Goal: Transaction & Acquisition: Purchase product/service

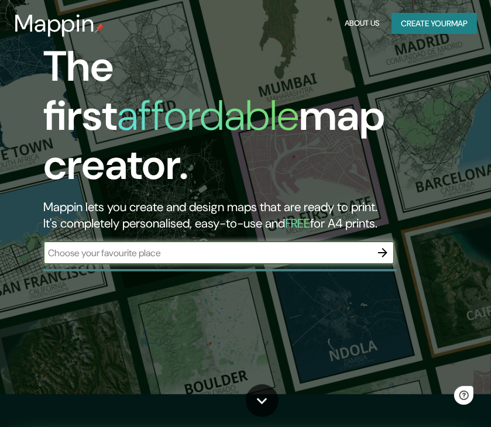
click at [215, 247] on input "text" at bounding box center [207, 253] width 328 height 13
type input "c"
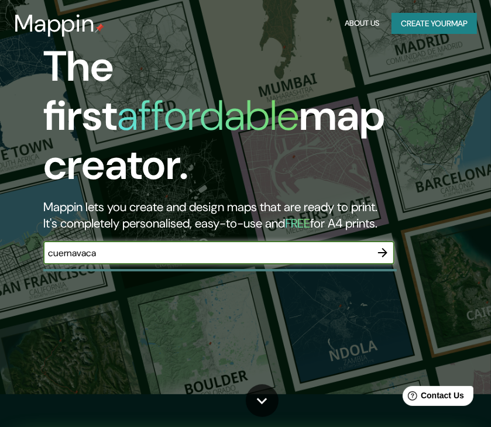
type input "cuernavaca"
click at [381, 246] on icon "button" at bounding box center [383, 253] width 14 height 14
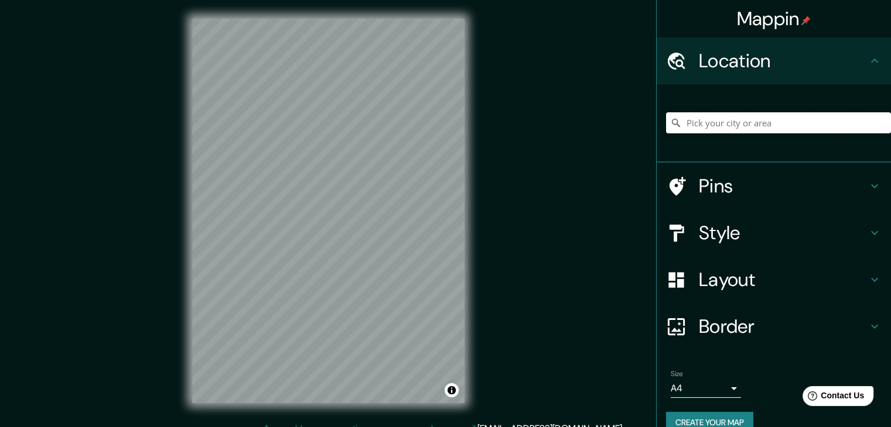
click at [491, 124] on input "Pick your city or area" at bounding box center [778, 122] width 225 height 21
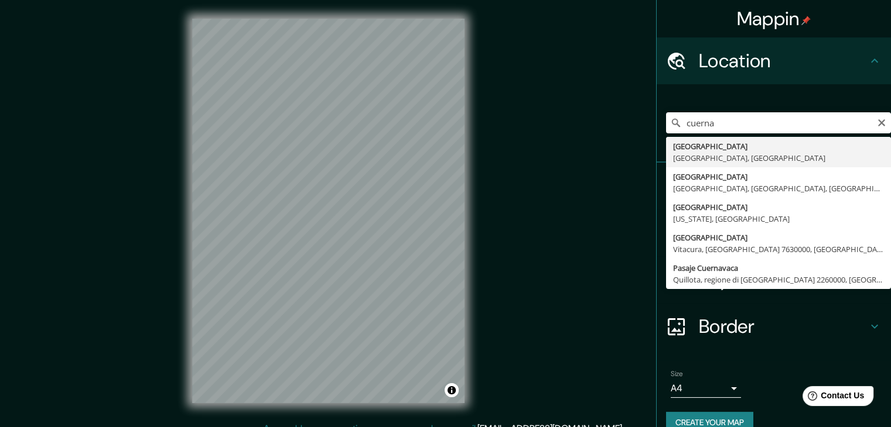
type input "[GEOGRAPHIC_DATA], [GEOGRAPHIC_DATA], [GEOGRAPHIC_DATA]"
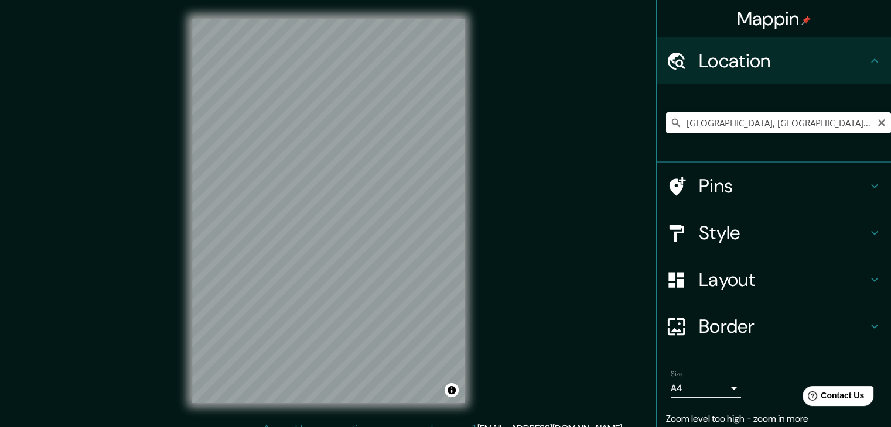
click at [491, 110] on div "[GEOGRAPHIC_DATA], [GEOGRAPHIC_DATA], [GEOGRAPHIC_DATA]" at bounding box center [778, 123] width 225 height 59
click at [491, 125] on input "[GEOGRAPHIC_DATA], [GEOGRAPHIC_DATA], [GEOGRAPHIC_DATA]" at bounding box center [778, 122] width 225 height 21
click at [491, 125] on input "Pick your city or area" at bounding box center [778, 122] width 225 height 21
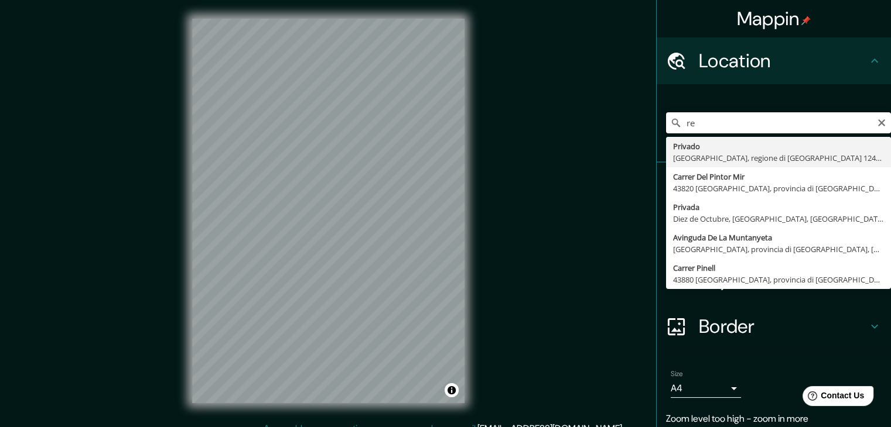
type input "r"
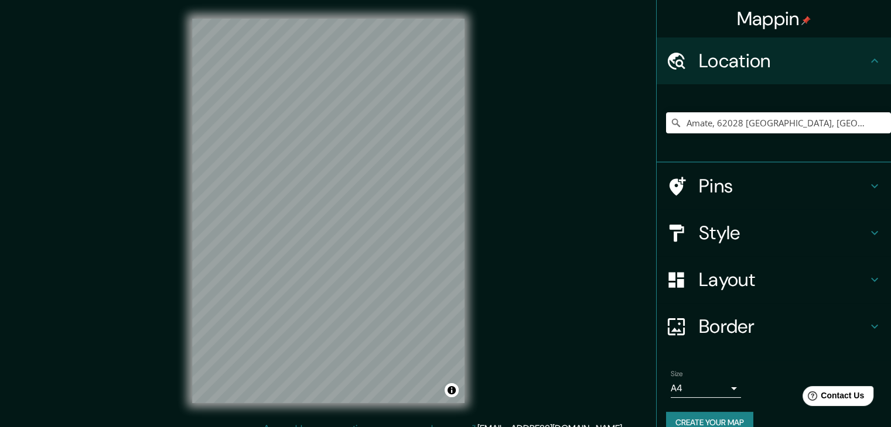
click at [491, 222] on h4 "Style" at bounding box center [783, 232] width 169 height 23
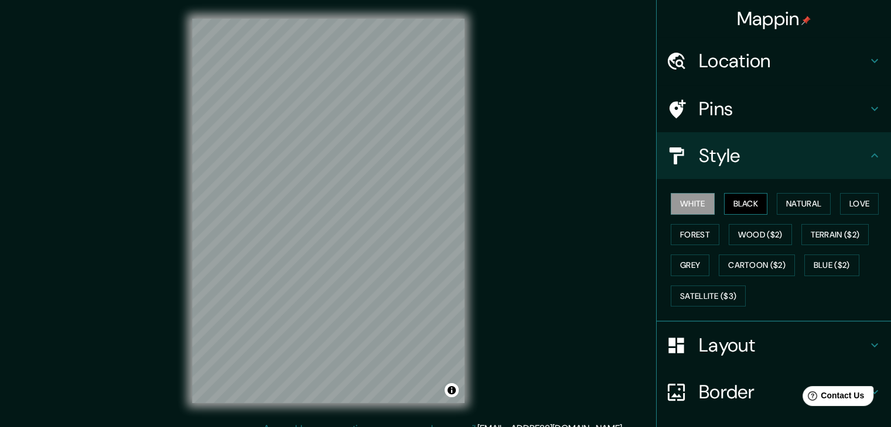
click at [491, 200] on button "Black" at bounding box center [746, 204] width 44 height 22
click at [491, 226] on button "Wood ($2)" at bounding box center [759, 235] width 63 height 22
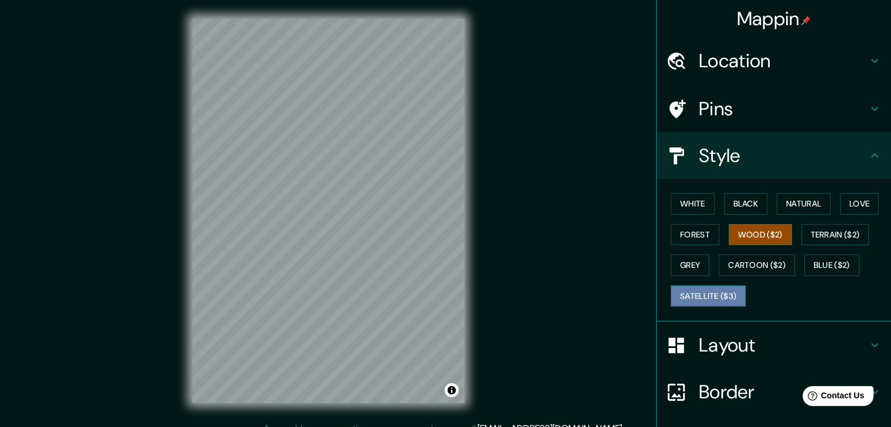
click at [491, 294] on button "Satellite ($3)" at bounding box center [707, 297] width 75 height 22
click at [491, 249] on div "White Black Natural Love Forest Wood ($2) Terrain ($2) Grey Cartoon ($2) Blue (…" at bounding box center [778, 250] width 225 height 123
click at [491, 258] on button "Grey" at bounding box center [689, 266] width 39 height 22
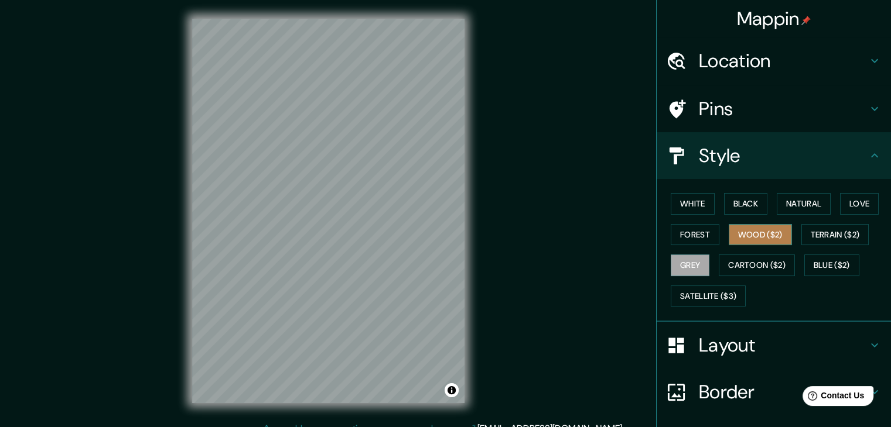
click at [491, 224] on button "Wood ($2)" at bounding box center [759, 235] width 63 height 22
click at [491, 225] on button "Terrain ($2)" at bounding box center [835, 235] width 68 height 22
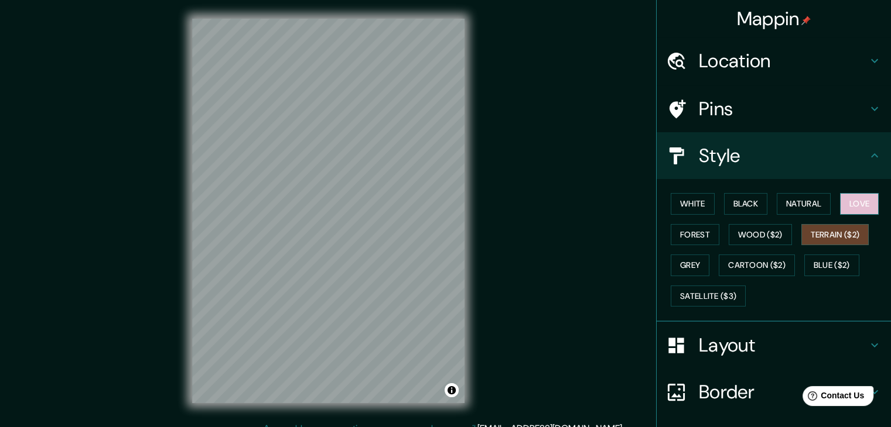
click at [491, 213] on button "Love" at bounding box center [859, 204] width 39 height 22
click at [491, 263] on button "Blue ($2)" at bounding box center [831, 266] width 55 height 22
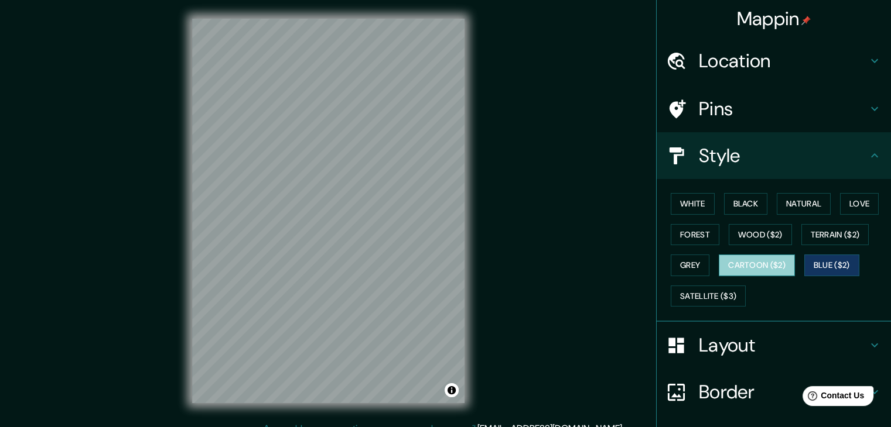
click at [491, 261] on button "Cartoon ($2)" at bounding box center [756, 266] width 76 height 22
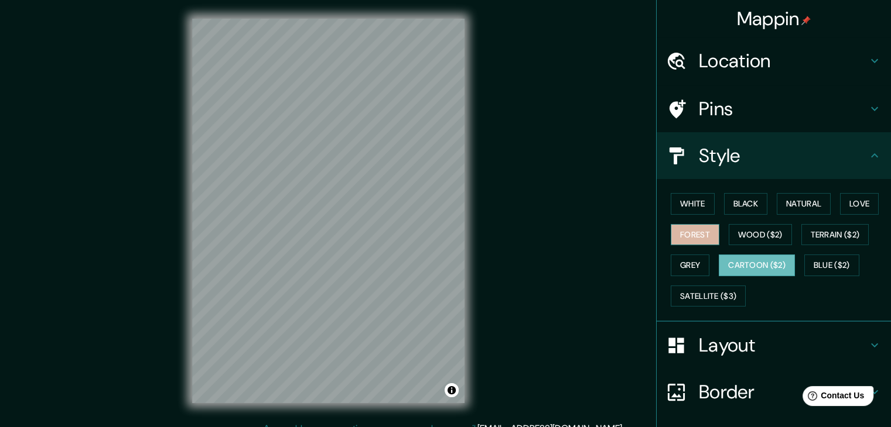
click at [491, 233] on button "Forest" at bounding box center [694, 235] width 49 height 22
click at [491, 335] on h4 "Layout" at bounding box center [783, 345] width 169 height 23
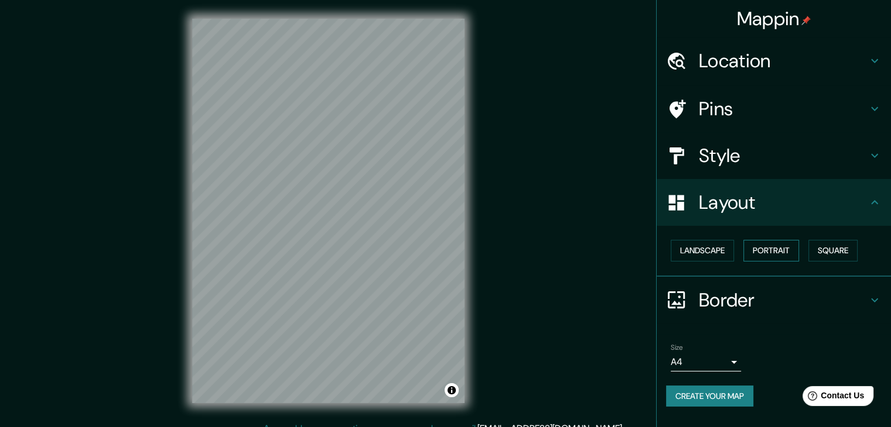
click at [491, 246] on button "Portrait" at bounding box center [771, 251] width 56 height 22
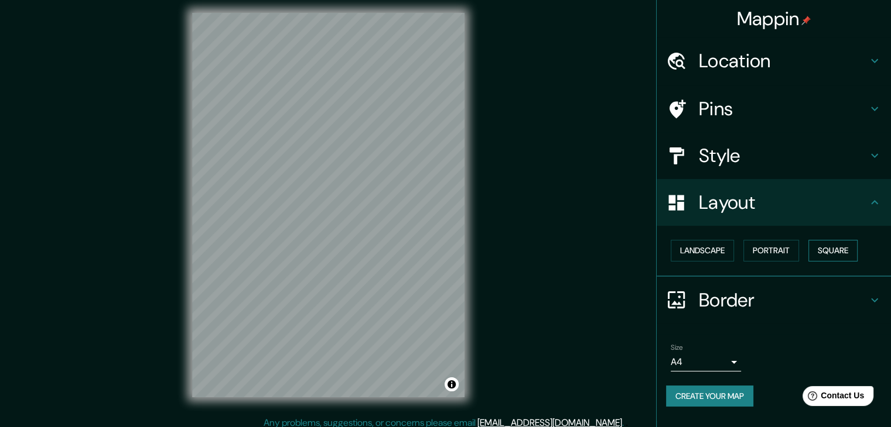
scroll to position [6, 0]
click at [491, 251] on button "Landscape" at bounding box center [701, 251] width 63 height 22
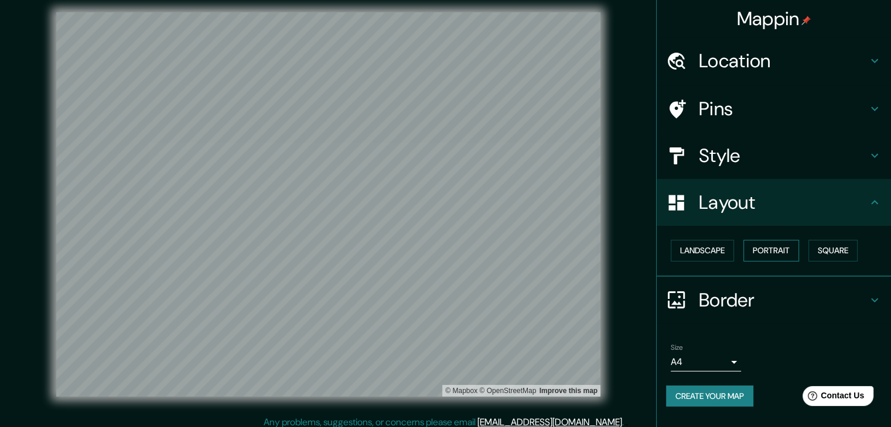
click at [491, 251] on button "Portrait" at bounding box center [771, 251] width 56 height 22
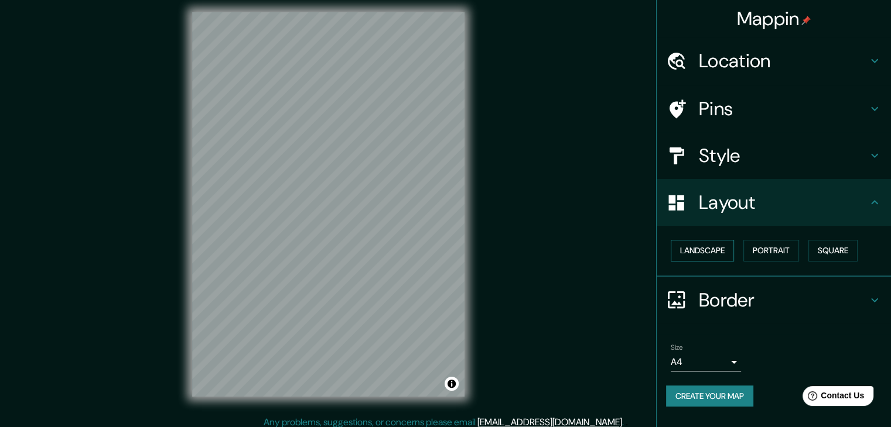
click at [491, 253] on button "Landscape" at bounding box center [701, 251] width 63 height 22
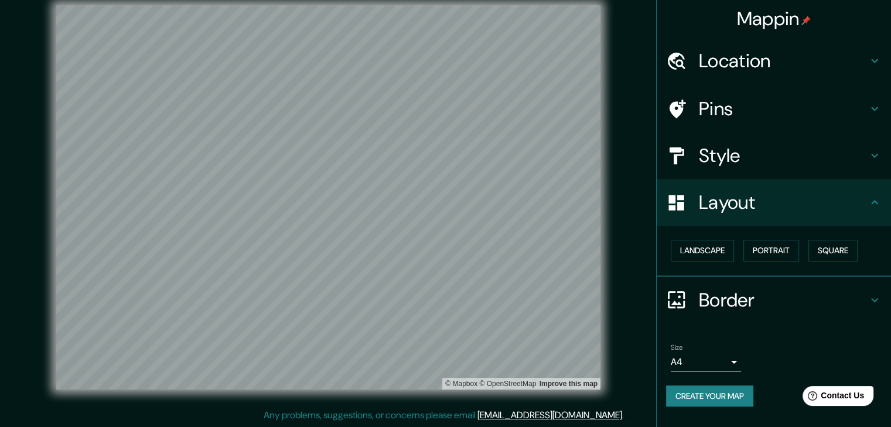
scroll to position [13, 0]
click at [491, 303] on h4 "Border" at bounding box center [783, 300] width 169 height 23
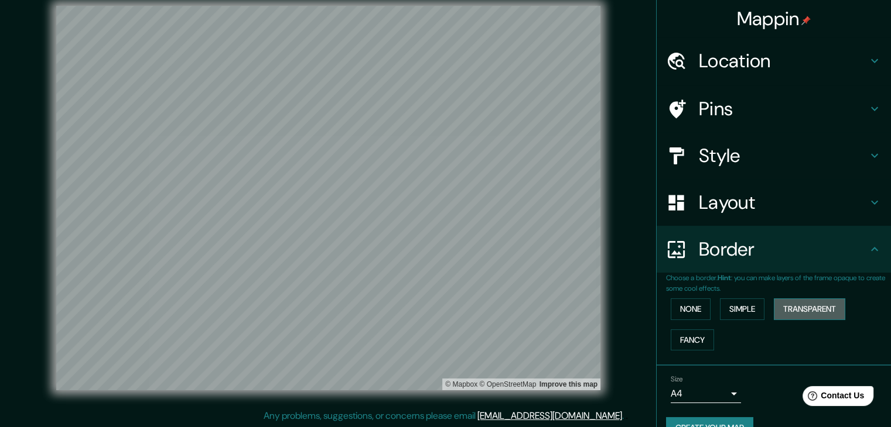
drag, startPoint x: 740, startPoint y: 310, endPoint x: 802, endPoint y: 306, distance: 62.2
click at [491, 306] on button "Transparent" at bounding box center [808, 310] width 71 height 22
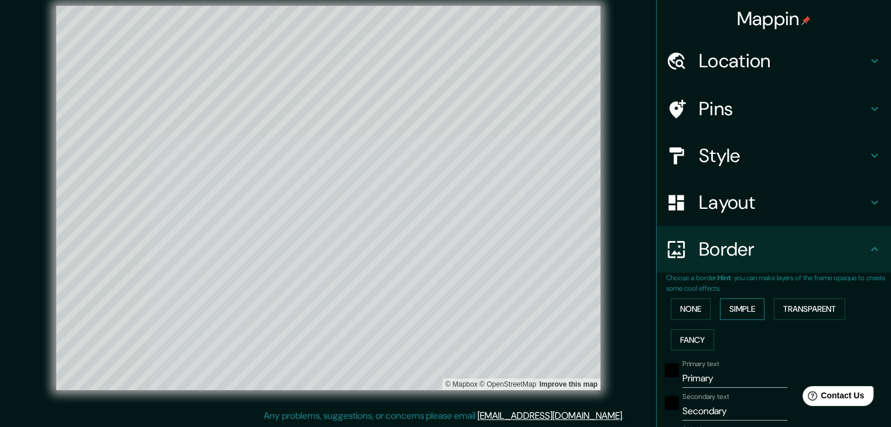
click at [491, 310] on button "Simple" at bounding box center [742, 310] width 44 height 22
click at [491, 306] on button "None" at bounding box center [690, 310] width 40 height 22
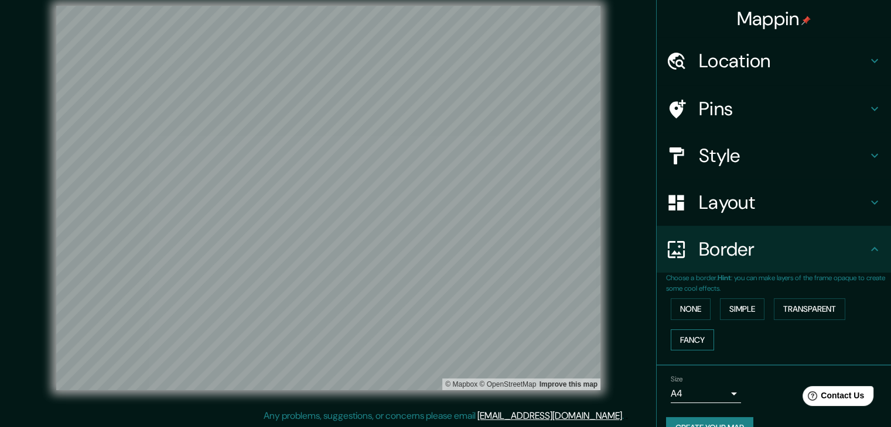
drag, startPoint x: 686, startPoint y: 334, endPoint x: 696, endPoint y: 335, distance: 9.5
click at [491, 335] on button "Fancy" at bounding box center [691, 341] width 43 height 22
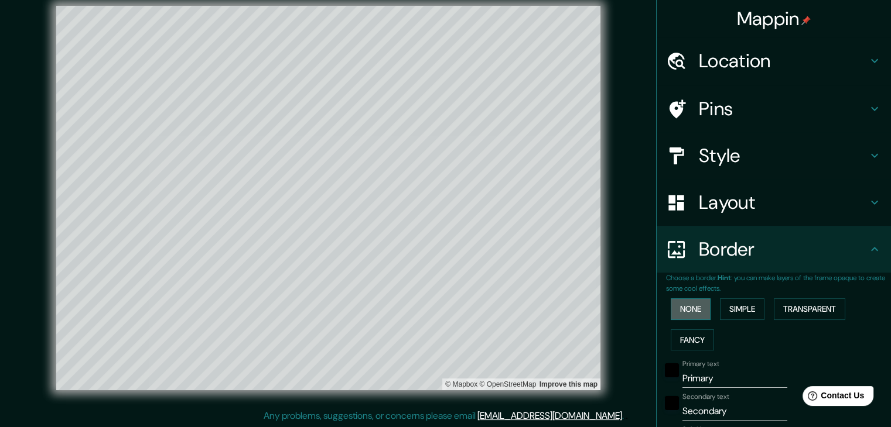
click at [491, 306] on button "None" at bounding box center [690, 310] width 40 height 22
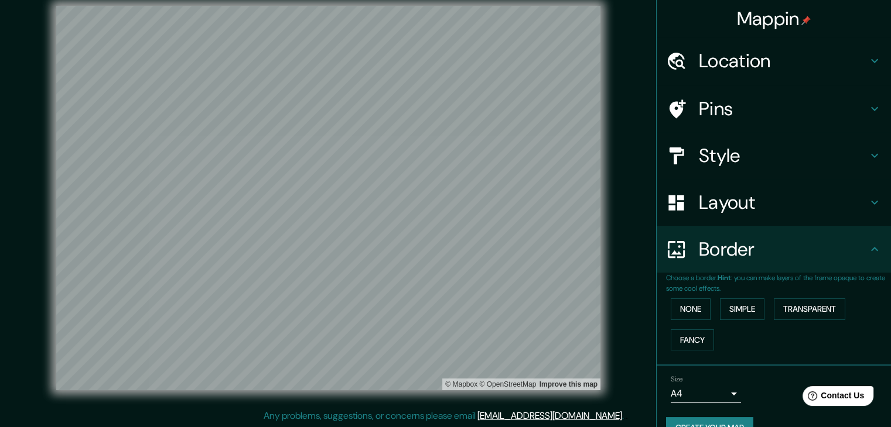
click at [491, 194] on h4 "Layout" at bounding box center [783, 202] width 169 height 23
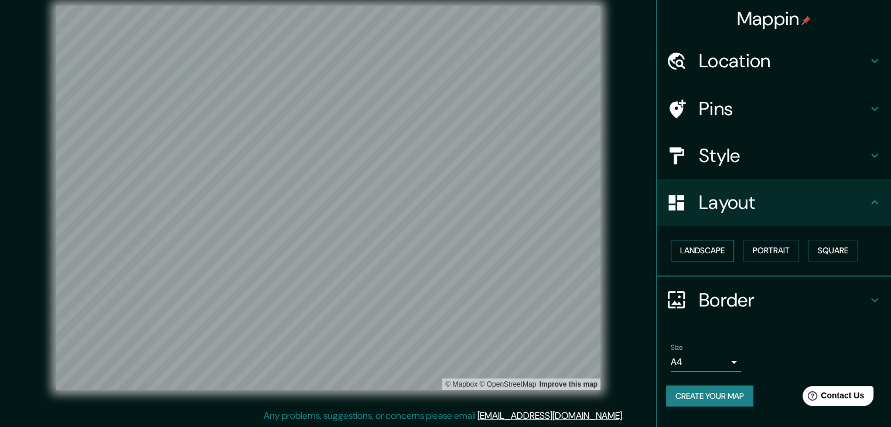
click at [491, 254] on button "Landscape" at bounding box center [701, 251] width 63 height 22
drag, startPoint x: 749, startPoint y: 252, endPoint x: 785, endPoint y: 252, distance: 35.7
click at [491, 252] on button "Portrait" at bounding box center [771, 251] width 56 height 22
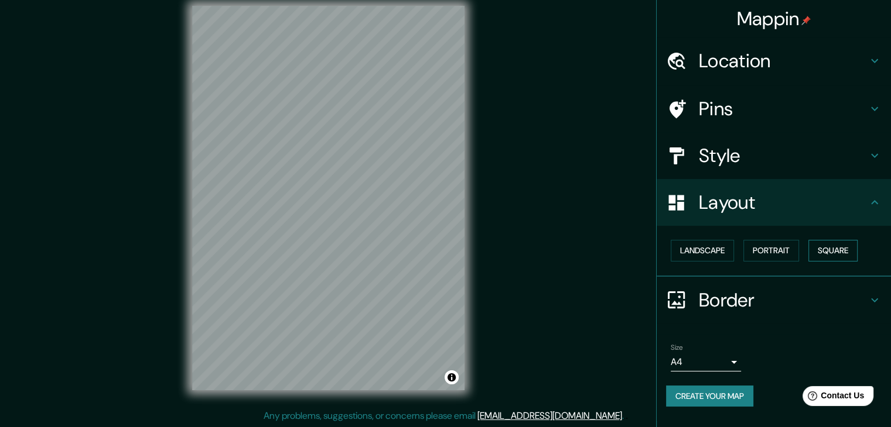
click at [491, 251] on button "Square" at bounding box center [832, 251] width 49 height 22
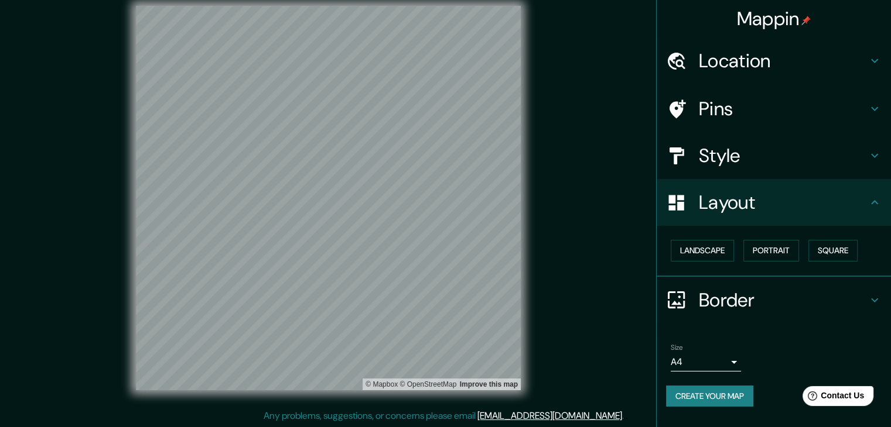
click at [491, 69] on h4 "Location" at bounding box center [783, 60] width 169 height 23
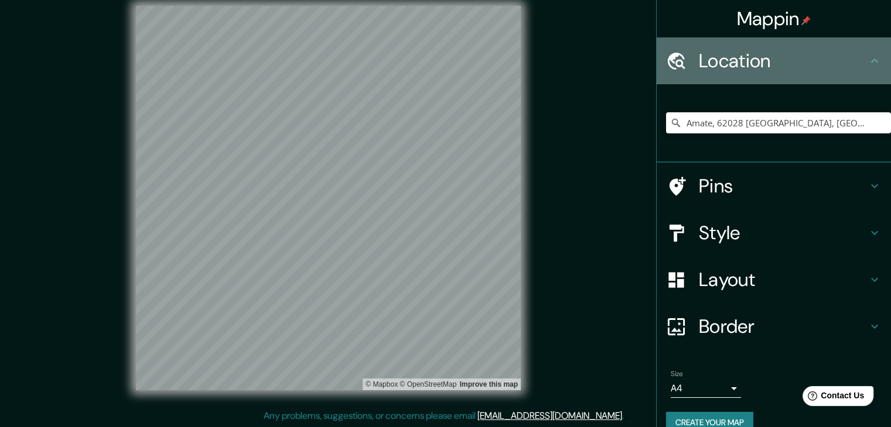
click at [491, 52] on h4 "Location" at bounding box center [783, 60] width 169 height 23
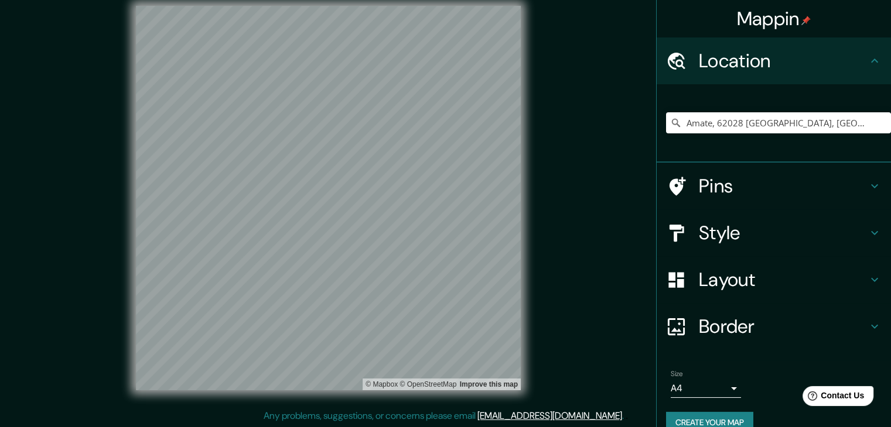
click at [491, 182] on h4 "Pins" at bounding box center [783, 185] width 169 height 23
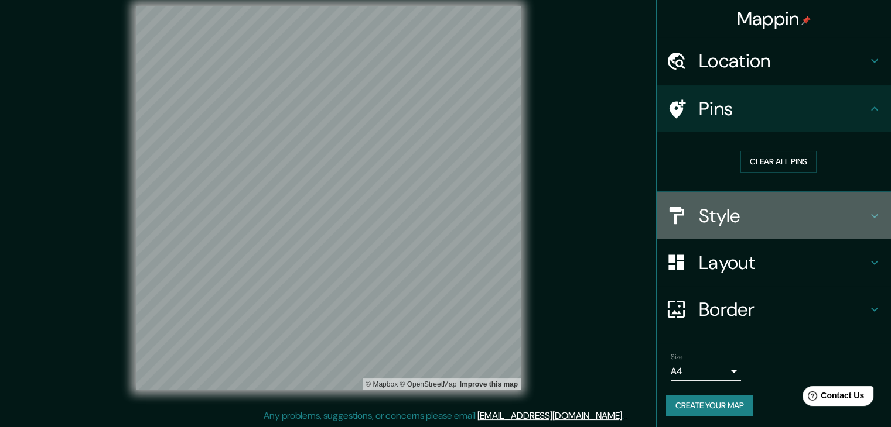
click at [491, 201] on div "Style" at bounding box center [773, 216] width 234 height 47
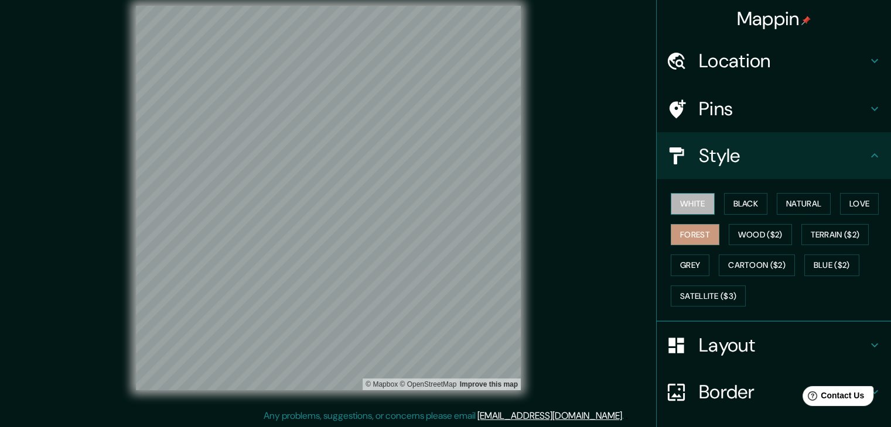
click at [491, 204] on button "White" at bounding box center [692, 204] width 44 height 22
click at [491, 210] on button "Black" at bounding box center [746, 204] width 44 height 22
drag, startPoint x: 790, startPoint y: 206, endPoint x: 830, endPoint y: 205, distance: 39.8
click at [491, 205] on div "White Black Natural Love Forest Wood ($2) Terrain ($2) Grey Cartoon ($2) Blue (…" at bounding box center [778, 250] width 225 height 123
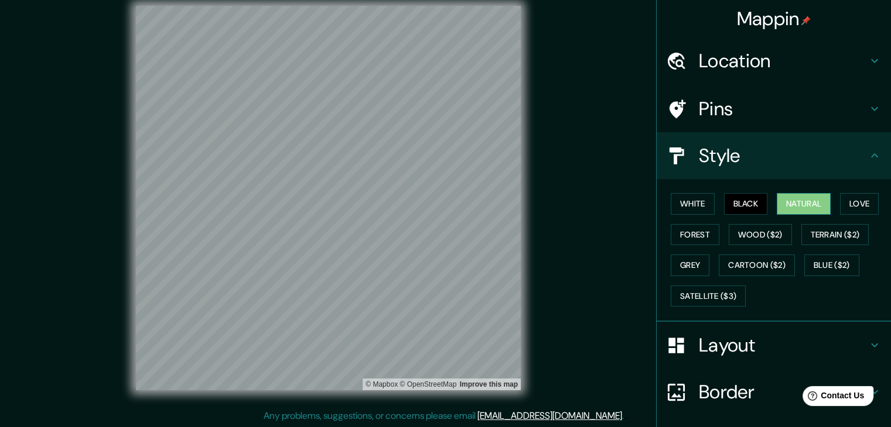
click at [491, 203] on button "Natural" at bounding box center [803, 204] width 54 height 22
click at [491, 228] on button "Wood ($2)" at bounding box center [759, 235] width 63 height 22
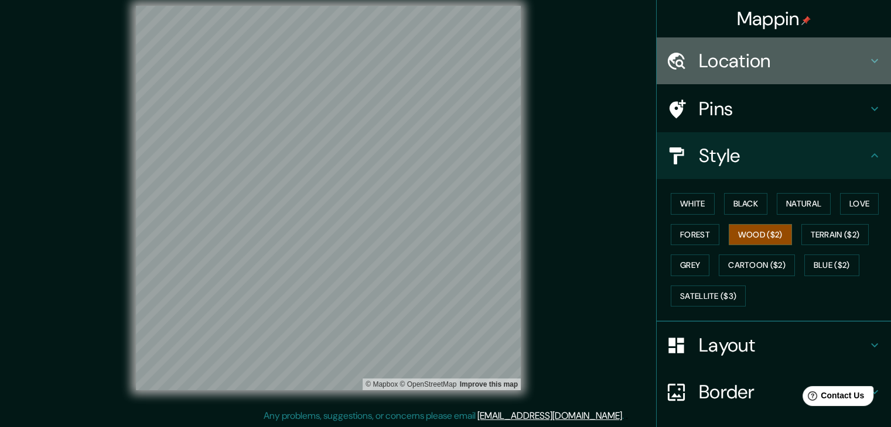
click at [491, 65] on h4 "Location" at bounding box center [783, 60] width 169 height 23
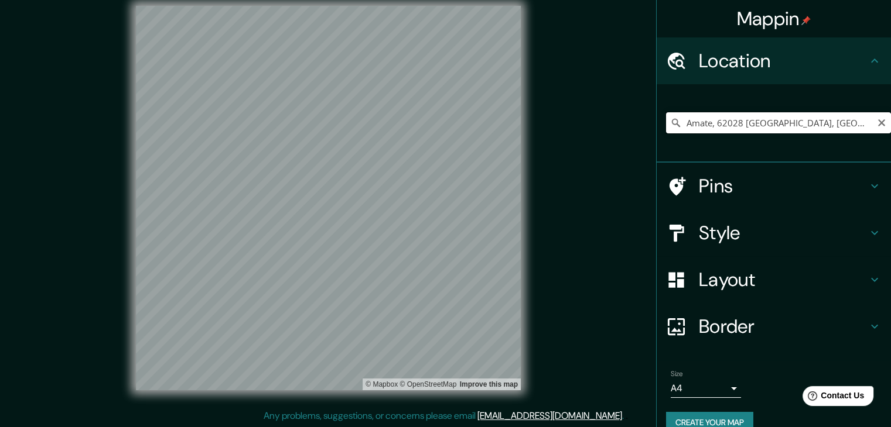
click at [491, 116] on input "Amate, 62028 [GEOGRAPHIC_DATA], [GEOGRAPHIC_DATA], [GEOGRAPHIC_DATA]" at bounding box center [778, 122] width 225 height 21
drag, startPoint x: 751, startPoint y: 120, endPoint x: 884, endPoint y: 129, distance: 132.7
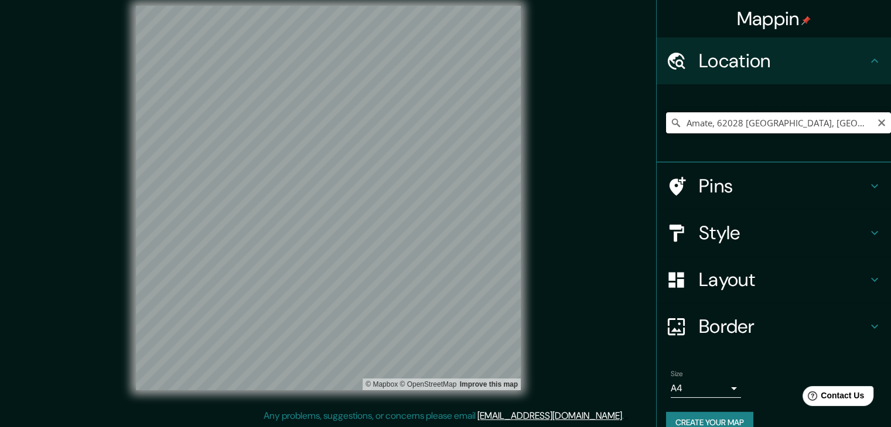
click at [491, 129] on div "Mappin Location [GEOGRAPHIC_DATA], 62028 [GEOGRAPHIC_DATA], [GEOGRAPHIC_DATA], …" at bounding box center [773, 213] width 235 height 427
type input "A"
click at [491, 119] on input "[GEOGRAPHIC_DATA], [GEOGRAPHIC_DATA], 62076, [GEOGRAPHIC_DATA]" at bounding box center [778, 122] width 225 height 21
click at [491, 125] on input "[GEOGRAPHIC_DATA], [GEOGRAPHIC_DATA], 62076, [GEOGRAPHIC_DATA]" at bounding box center [778, 122] width 225 height 21
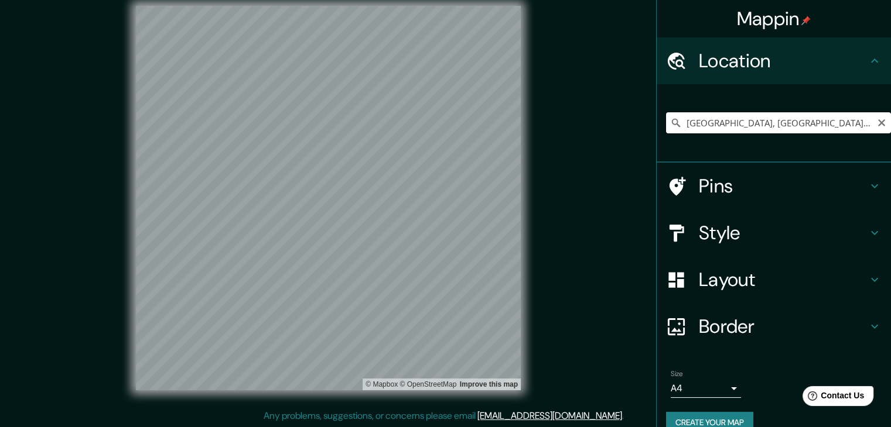
click at [491, 125] on input "[GEOGRAPHIC_DATA], [GEOGRAPHIC_DATA], 62076, [GEOGRAPHIC_DATA]" at bounding box center [778, 122] width 225 height 21
click at [491, 129] on input "[GEOGRAPHIC_DATA], [GEOGRAPHIC_DATA], 62076, [GEOGRAPHIC_DATA]" at bounding box center [778, 122] width 225 height 21
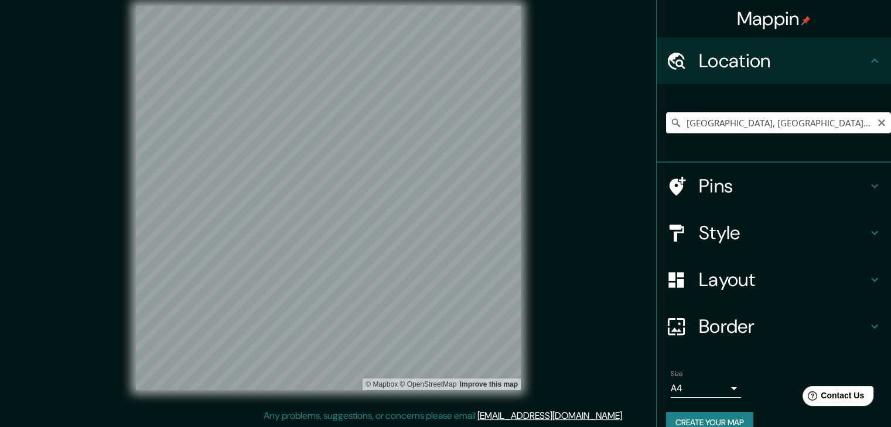
click at [491, 129] on input "[GEOGRAPHIC_DATA], [GEOGRAPHIC_DATA], 62076, [GEOGRAPHIC_DATA]" at bounding box center [778, 122] width 225 height 21
click at [491, 122] on input "[GEOGRAPHIC_DATA], [GEOGRAPHIC_DATA], 62076, [GEOGRAPHIC_DATA]" at bounding box center [778, 122] width 225 height 21
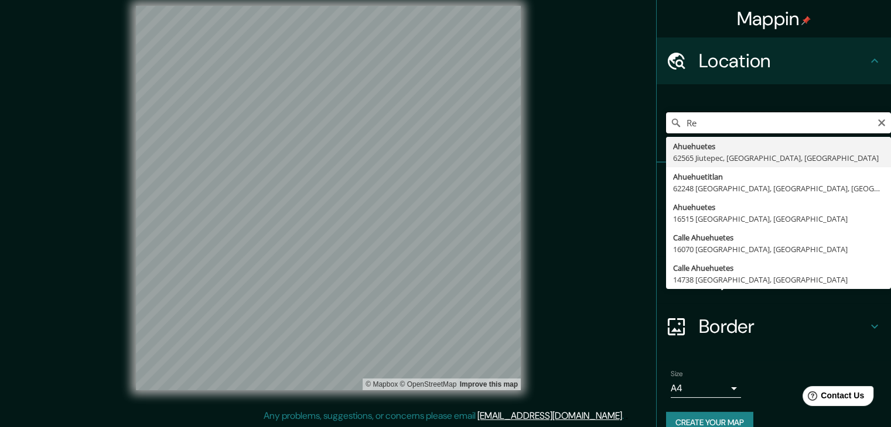
type input "R"
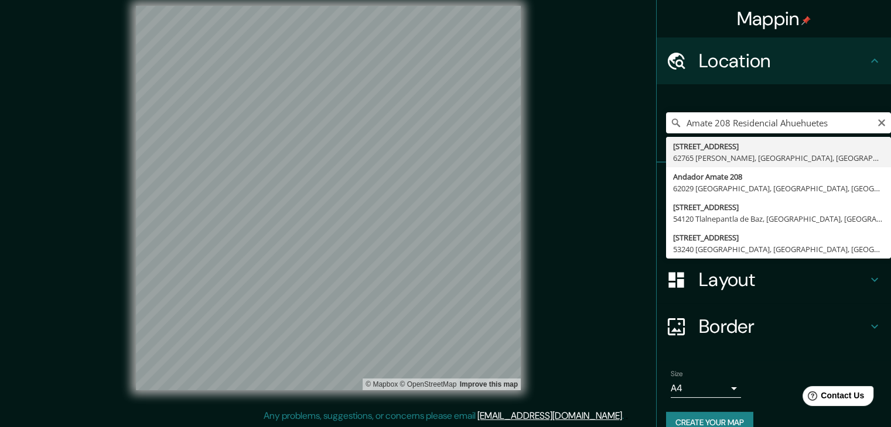
type input "[STREET_ADDRESS][PERSON_NAME]"
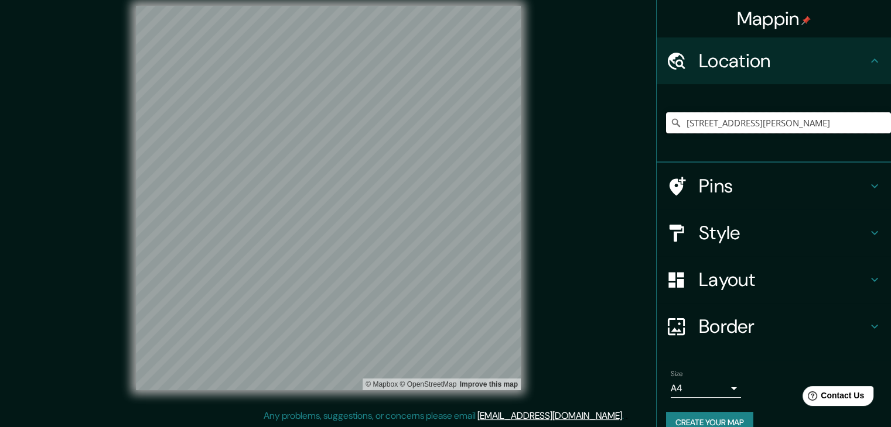
scroll to position [0, 0]
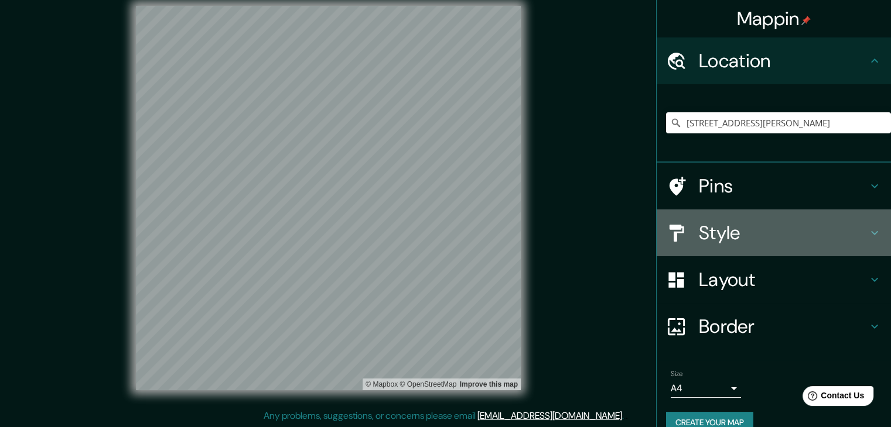
click at [491, 237] on h4 "Style" at bounding box center [783, 232] width 169 height 23
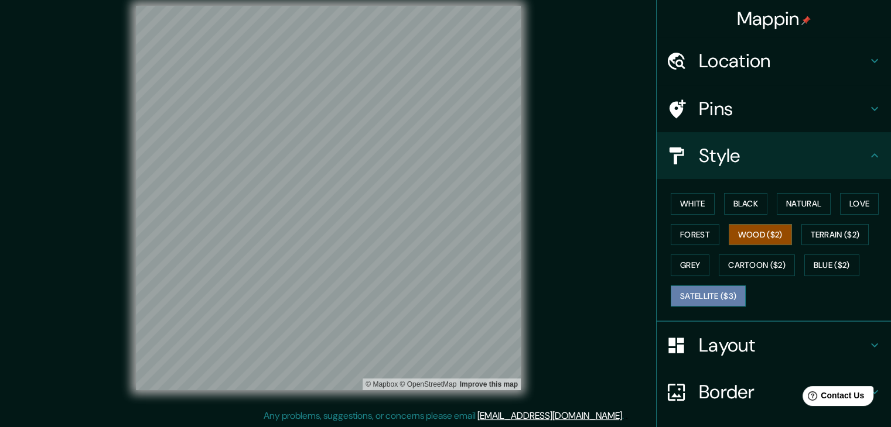
click at [491, 293] on button "Satellite ($3)" at bounding box center [707, 297] width 75 height 22
